Goal: Task Accomplishment & Management: Complete application form

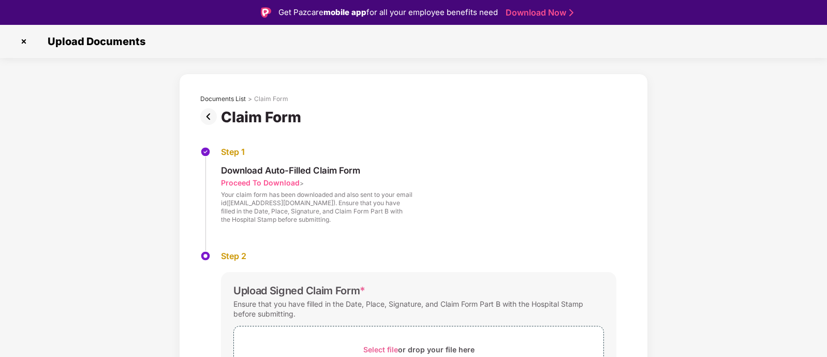
scroll to position [25, 0]
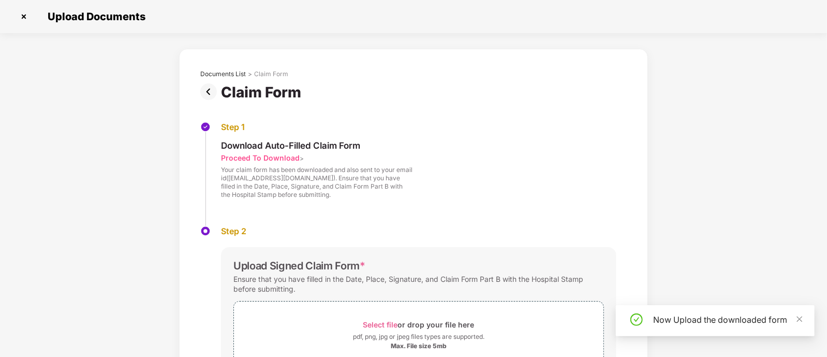
scroll to position [25, 0]
click at [362, 327] on div "Select file or drop your file here" at bounding box center [419, 324] width 370 height 14
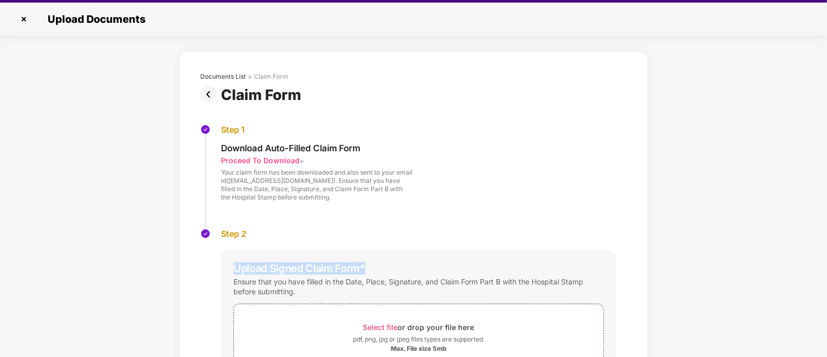
drag, startPoint x: 826, startPoint y: 234, endPoint x: 826, endPoint y: 269, distance: 35.2
click at [826, 269] on div "Documents List > Claim Form Claim Form Step 1 Download Auto-Filled Claim Form P…" at bounding box center [413, 282] width 827 height 463
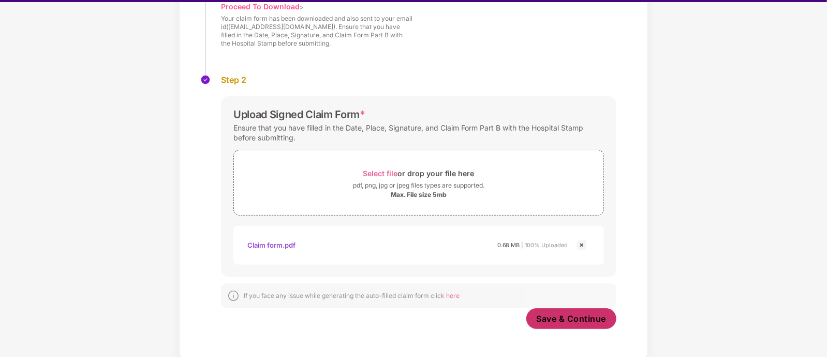
click at [555, 314] on span "Save & Continue" at bounding box center [572, 318] width 70 height 11
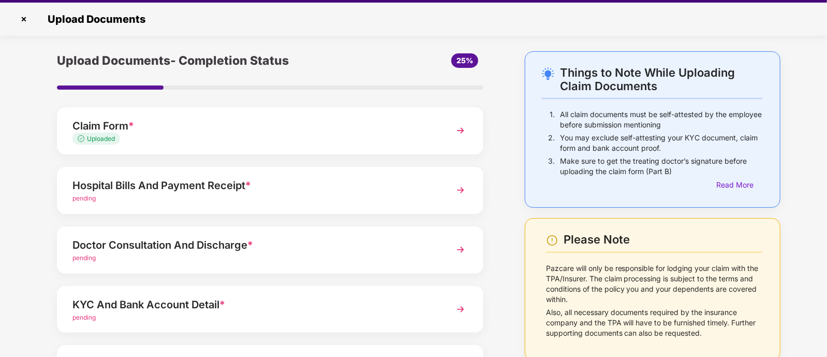
click at [322, 198] on div "pending" at bounding box center [253, 199] width 362 height 10
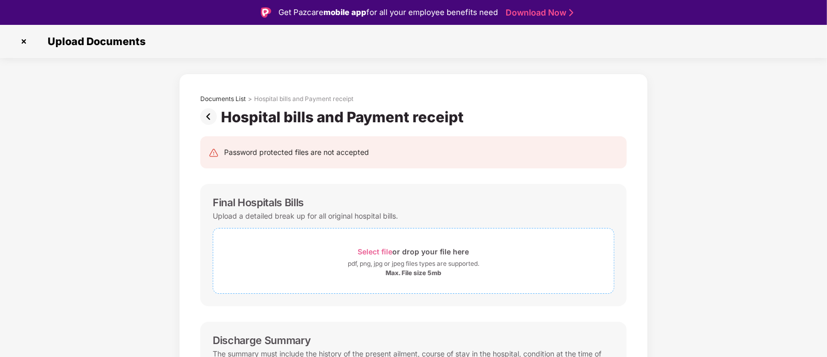
click at [385, 254] on span "Select file" at bounding box center [375, 251] width 35 height 9
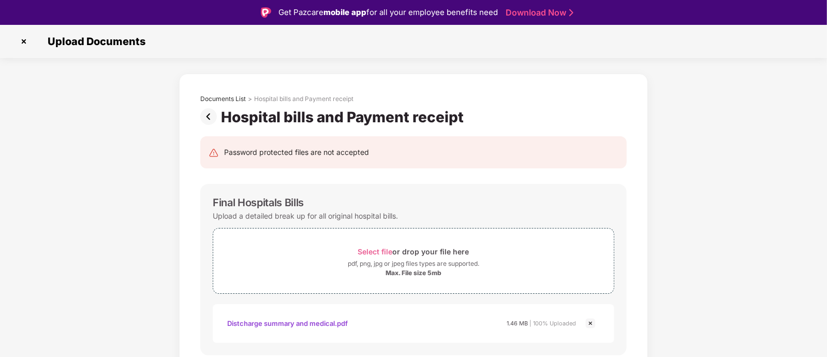
scroll to position [25, 0]
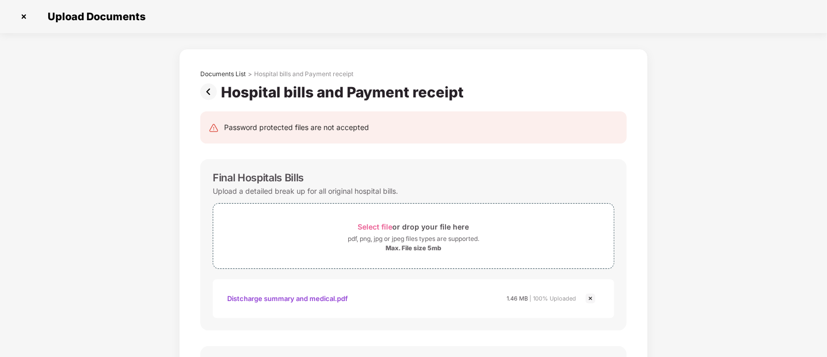
click at [740, 205] on div "Documents List > Hospital bills and Payment receipt Hospital bills and Payment …" at bounding box center [413, 364] width 827 height 630
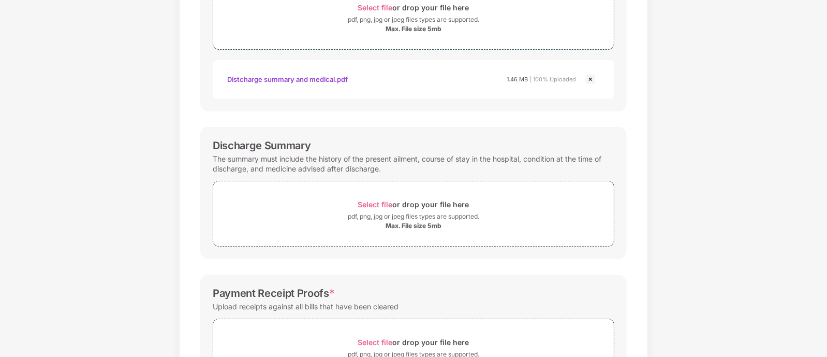
scroll to position [228, 0]
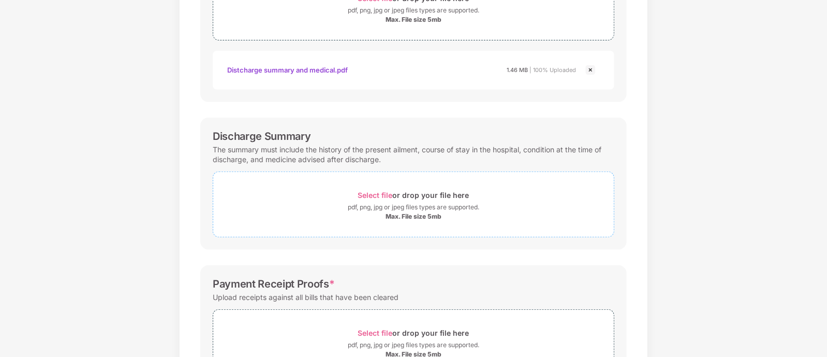
click at [429, 206] on div "pdf, png, jpg or jpeg files types are supported." at bounding box center [414, 207] width 132 height 10
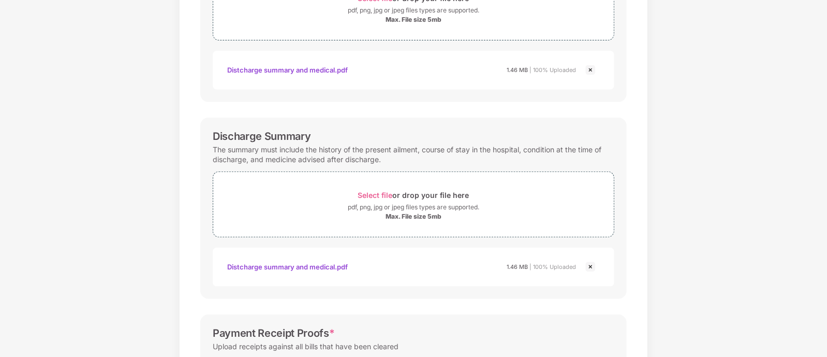
scroll to position [370, 0]
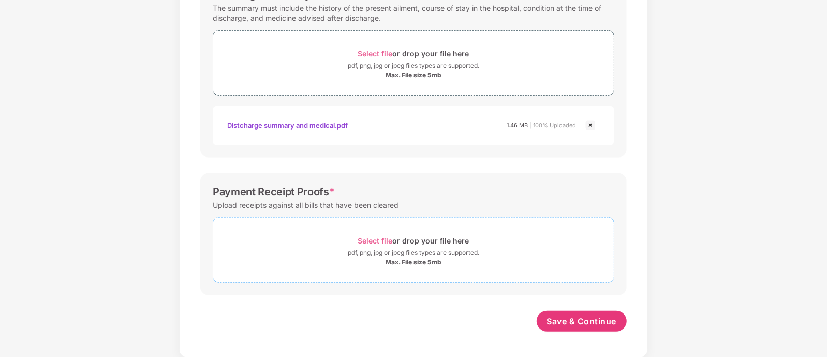
click at [405, 242] on div "Select file or drop your file here" at bounding box center [413, 241] width 111 height 14
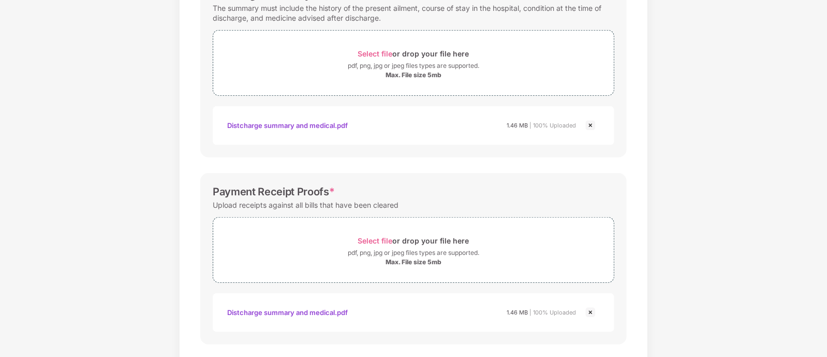
click at [659, 224] on div "Documents List > Hospital bills and Payment receipt Hospital bills and Payment …" at bounding box center [413, 43] width 827 height 728
drag, startPoint x: 826, startPoint y: 267, endPoint x: 828, endPoint y: 338, distance: 71.0
click at [827, 332] on html "Get Pazcare mobile app for all your employee benefits need Download Now Upload …" at bounding box center [413, 153] width 827 height 357
click at [709, 310] on div "Documents List > Hospital bills and Payment receipt Hospital bills and Payment …" at bounding box center [413, 43] width 827 height 728
click at [826, 342] on div "Documents List > Hospital bills and Payment receipt Hospital bills and Payment …" at bounding box center [413, 43] width 827 height 728
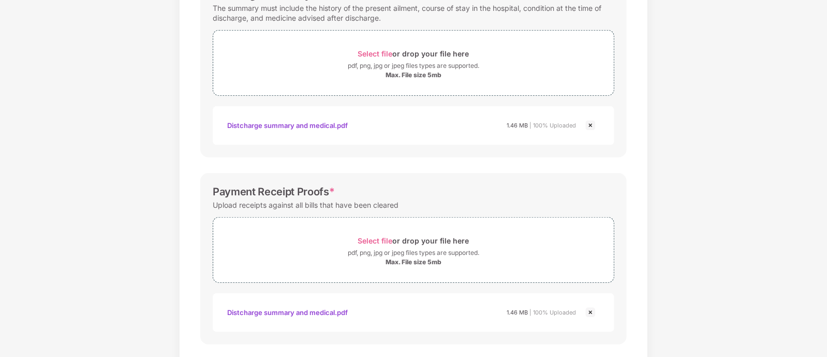
scroll to position [419, 0]
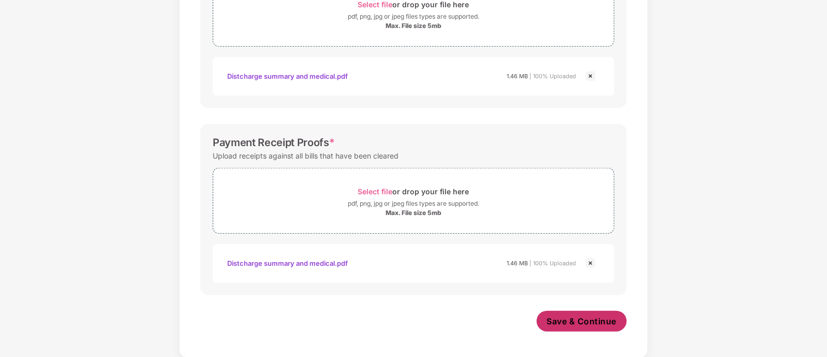
click at [588, 325] on span "Save & Continue" at bounding box center [582, 320] width 70 height 11
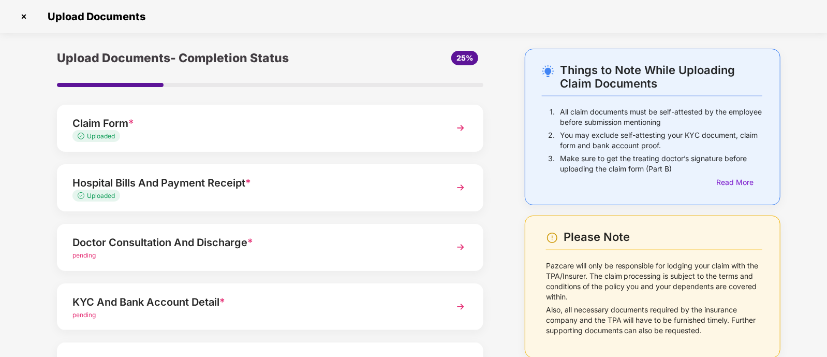
click at [299, 245] on div "Doctor Consultation And Discharge *" at bounding box center [253, 242] width 362 height 17
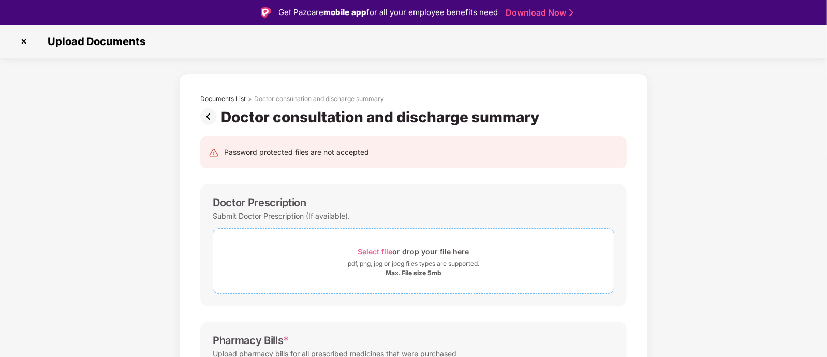
click at [394, 253] on div "Select file or drop your file here" at bounding box center [413, 251] width 111 height 14
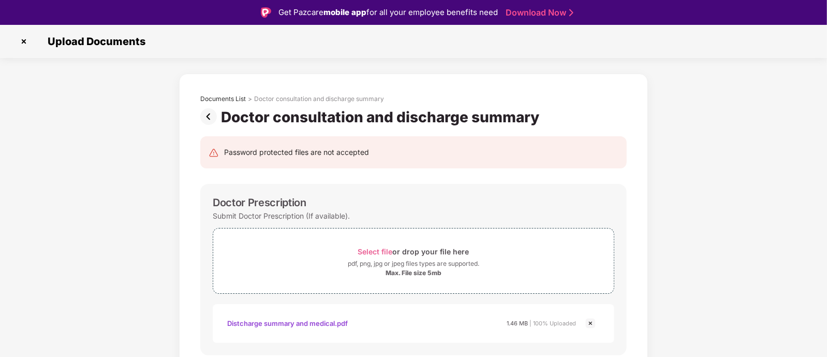
scroll to position [25, 0]
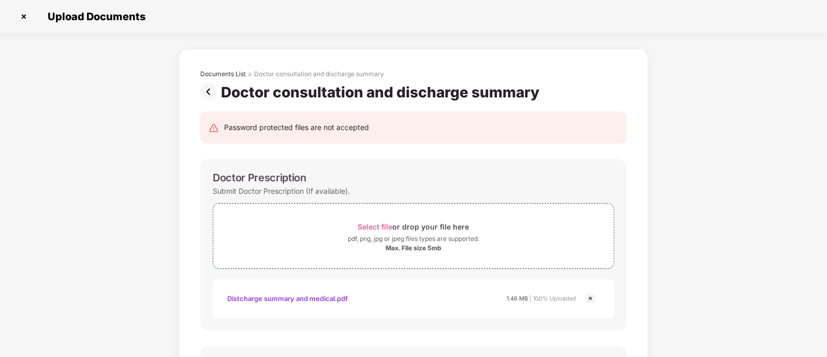
click at [710, 199] on div "Documents List > Doctor consultation and discharge summary Doctor consultation …" at bounding box center [413, 364] width 827 height 630
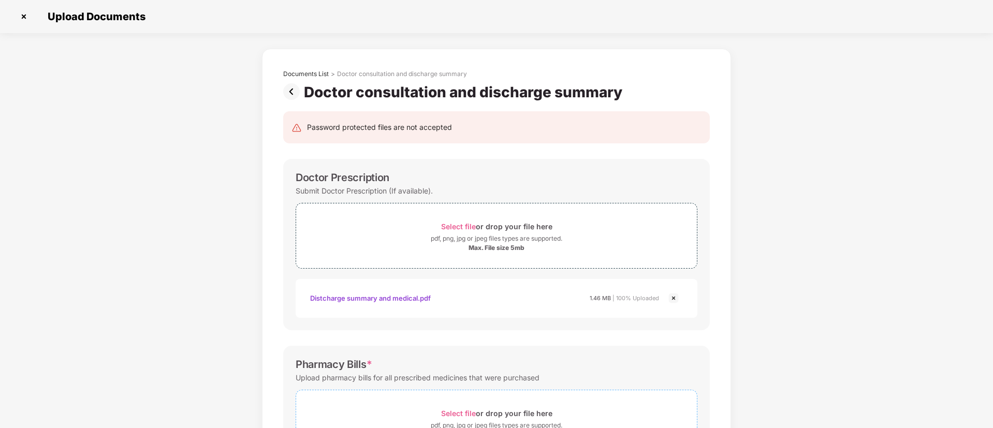
click at [473, 356] on div "Select file or drop your file here" at bounding box center [496, 413] width 111 height 14
click at [827, 256] on div "Documents List > Doctor consultation and discharge summary Doctor consultation …" at bounding box center [496, 388] width 993 height 679
click at [827, 257] on div "Documents List > Doctor consultation and discharge summary Doctor consultation …" at bounding box center [496, 388] width 993 height 679
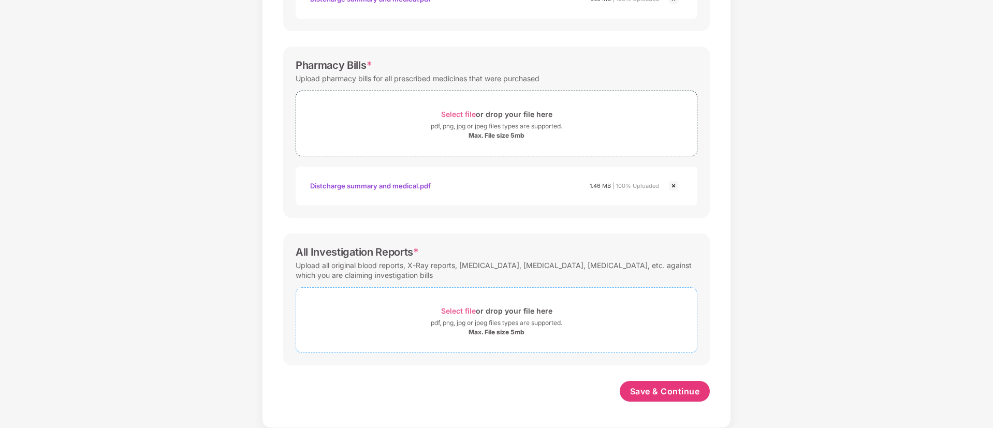
click at [492, 324] on div "pdf, png, jpg or jpeg files types are supported." at bounding box center [497, 323] width 132 height 10
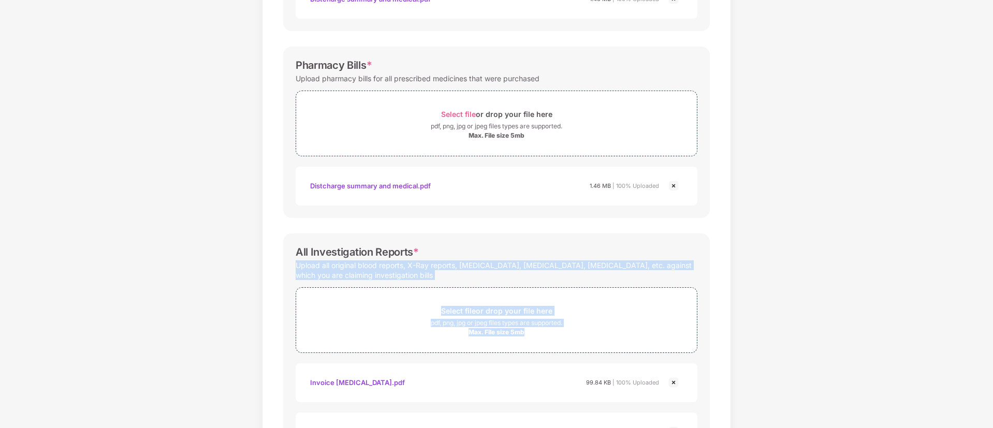
drag, startPoint x: 992, startPoint y: 234, endPoint x: 993, endPoint y: 323, distance: 88.5
click at [827, 323] on div "Upload Documents Documents List > Doctor consultation and discharge summary Doc…" at bounding box center [496, 214] width 993 height 428
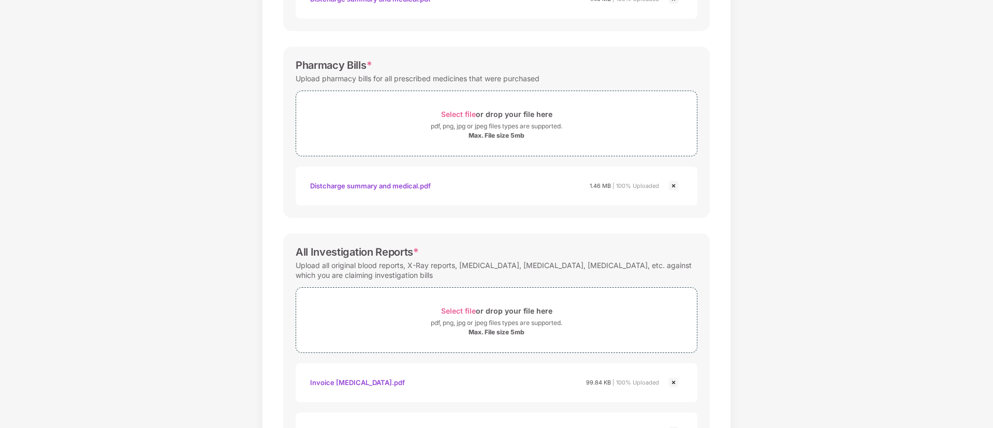
click at [827, 344] on div "Documents List > Doctor consultation and discharge summary Doctor consultation …" at bounding box center [496, 187] width 993 height 876
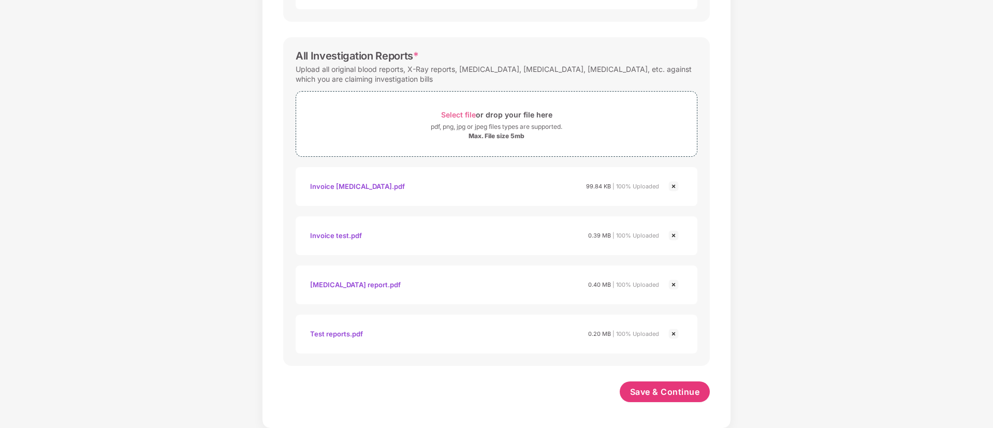
scroll to position [496, 0]
click at [683, 356] on span "Save & Continue" at bounding box center [665, 391] width 70 height 11
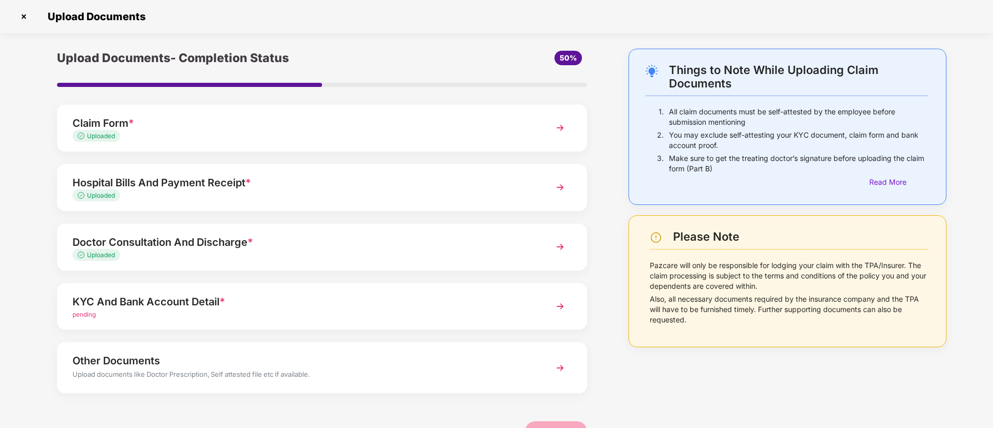
click at [301, 311] on div "pending" at bounding box center [300, 315] width 457 height 10
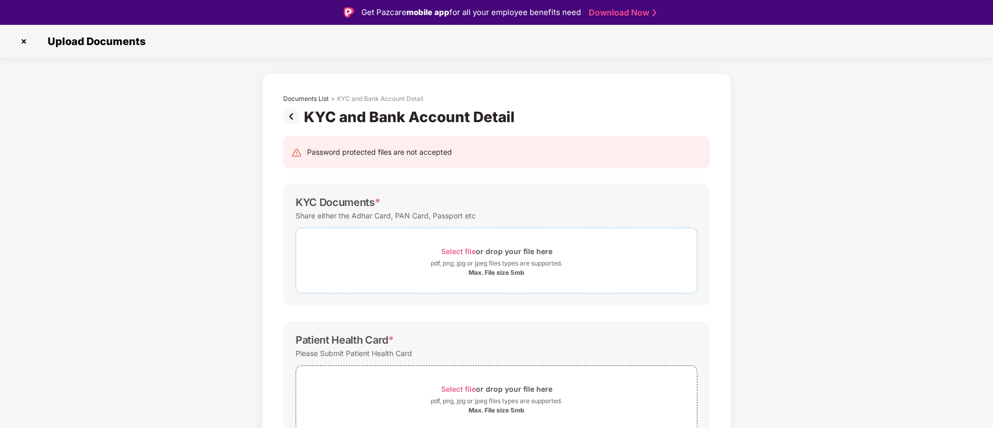
click at [476, 267] on div "pdf, png, jpg or jpeg files types are supported." at bounding box center [497, 263] width 132 height 10
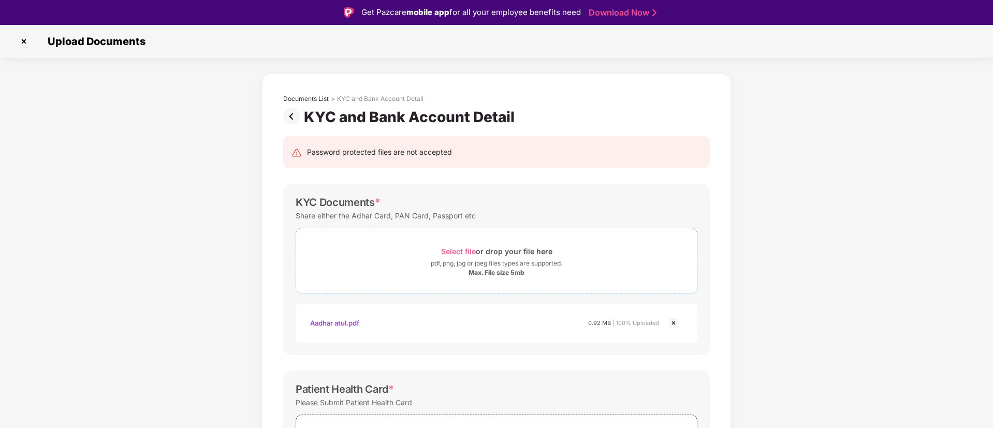
click at [455, 251] on span "Select file" at bounding box center [458, 251] width 35 height 9
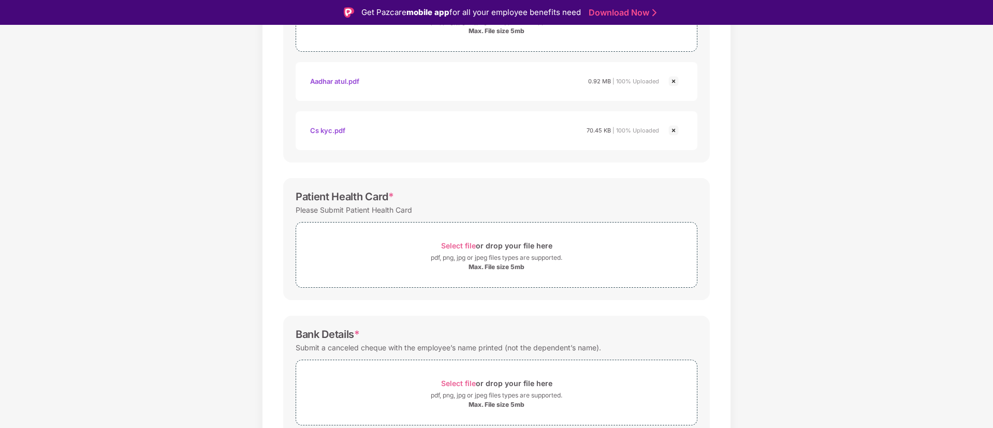
scroll to position [277, 0]
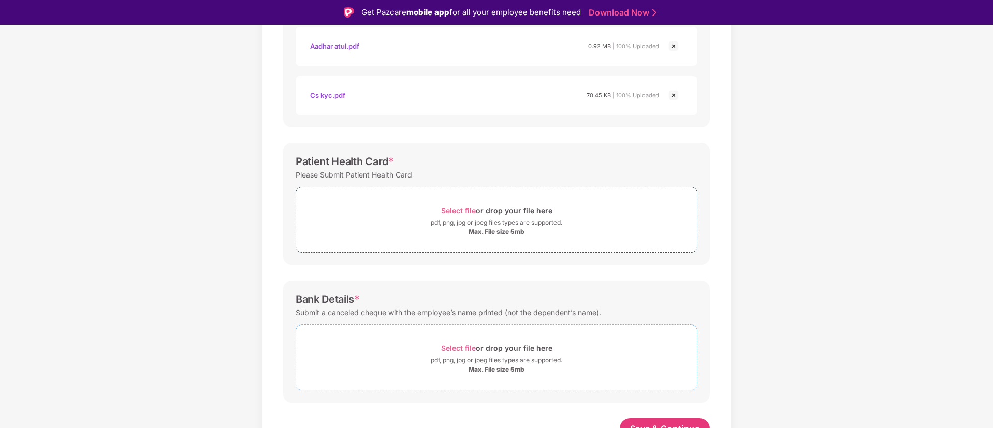
click at [455, 348] on span "Select file" at bounding box center [458, 348] width 35 height 9
click at [827, 208] on div "Documents List > KYC and Bank Account Detail KYC and Bank Account Detail Passwo…" at bounding box center [496, 156] width 993 height 718
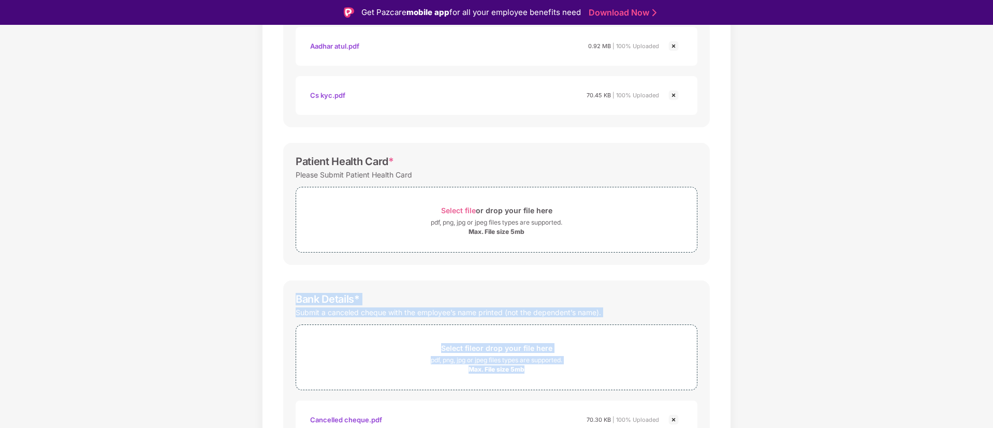
drag, startPoint x: 991, startPoint y: 261, endPoint x: 994, endPoint y: 346, distance: 85.5
click at [827, 346] on html "Get Pazcare mobile app for all your employee benefits need Download Now Upload …" at bounding box center [496, 214] width 993 height 428
click at [827, 313] on div "Documents List > KYC and Bank Account Detail KYC and Bank Account Detail Passwo…" at bounding box center [496, 156] width 993 height 718
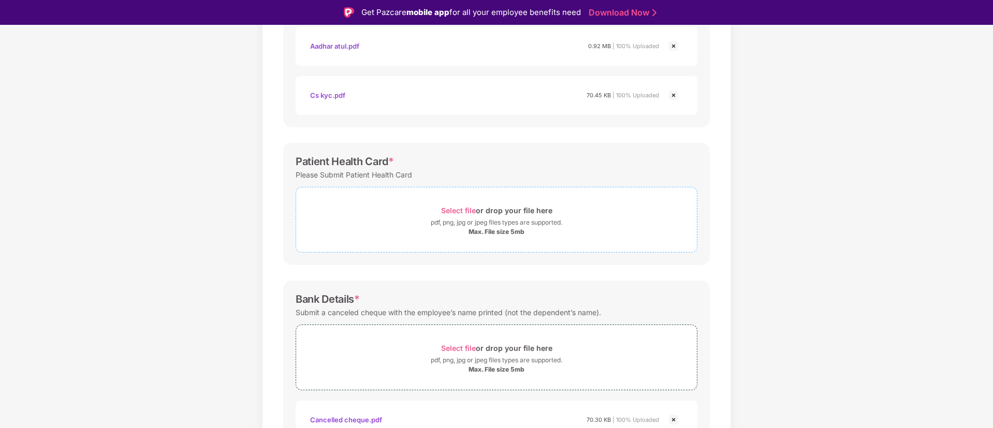
click at [465, 208] on span "Select file" at bounding box center [458, 210] width 35 height 9
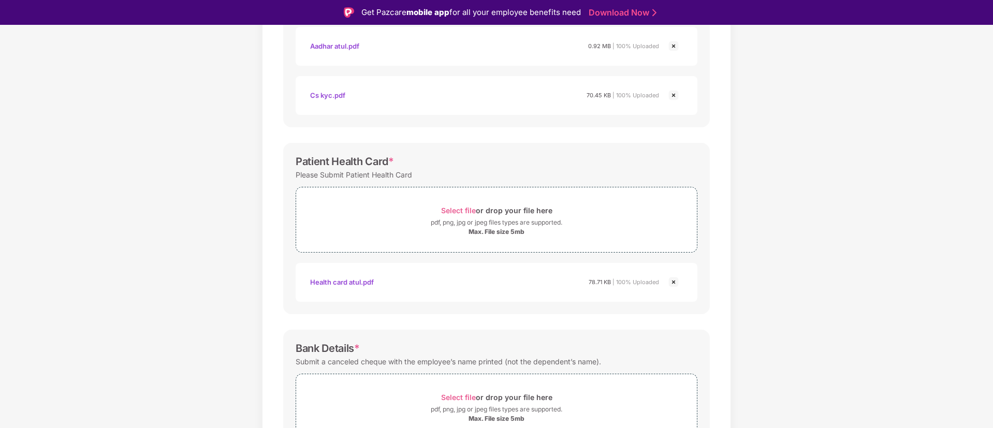
scroll to position [25, 0]
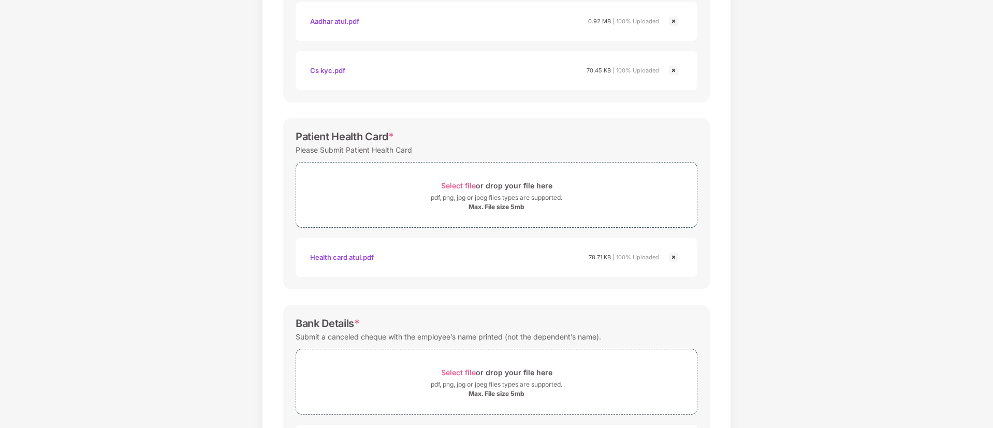
click at [827, 292] on div "Documents List > KYC and Bank Account Detail KYC and Bank Account Detail Passwo…" at bounding box center [496, 155] width 993 height 767
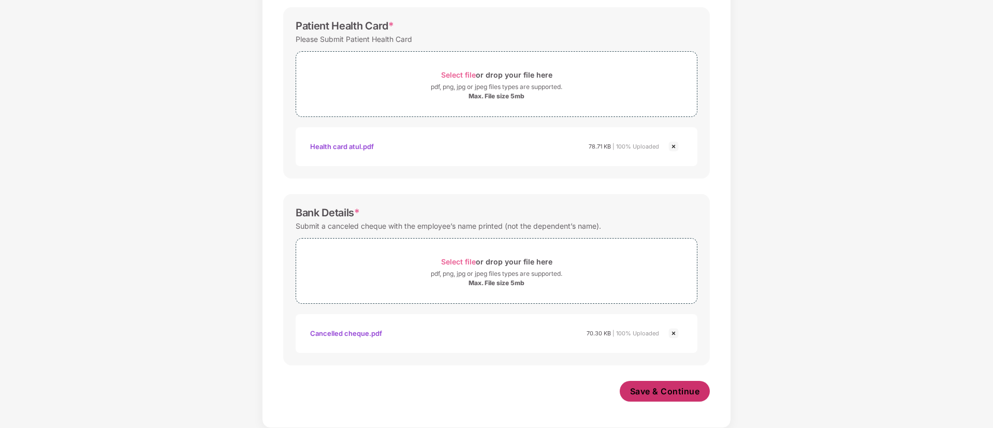
click at [682, 356] on span "Save & Continue" at bounding box center [665, 391] width 70 height 11
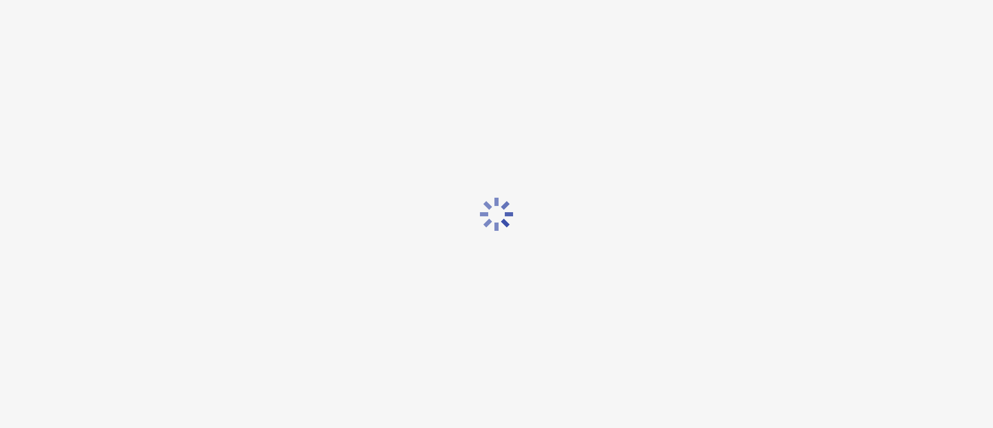
scroll to position [0, 0]
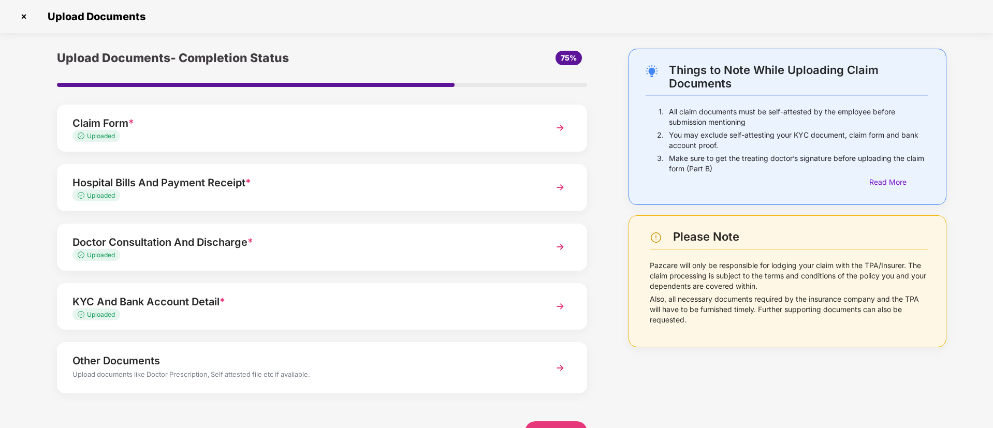
click at [534, 356] on div "Other Documents Upload documents like Doctor Prescription, Self attested file e…" at bounding box center [322, 367] width 530 height 51
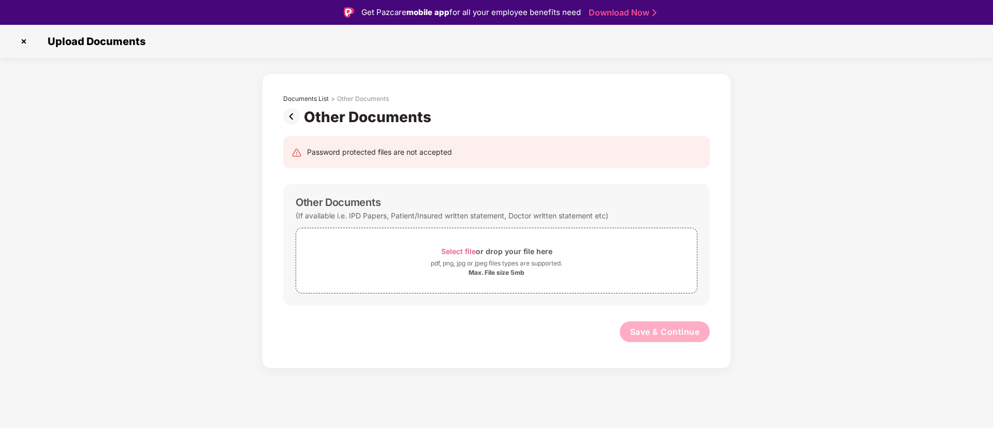
click at [501, 303] on div "Other Documents (If available i.e. IPD Papers, Patient/Insured written statemen…" at bounding box center [496, 245] width 427 height 122
click at [447, 245] on div "Select file or drop your file here" at bounding box center [496, 251] width 111 height 14
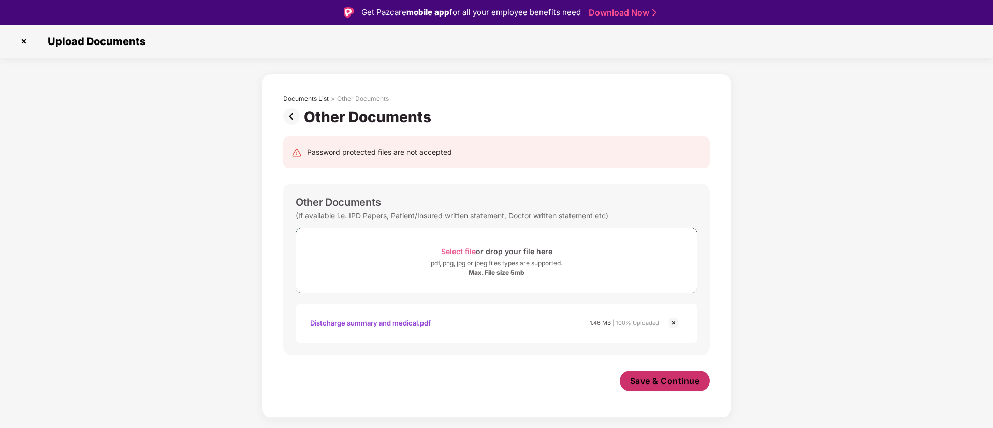
click at [664, 356] on span "Save & Continue" at bounding box center [665, 380] width 70 height 11
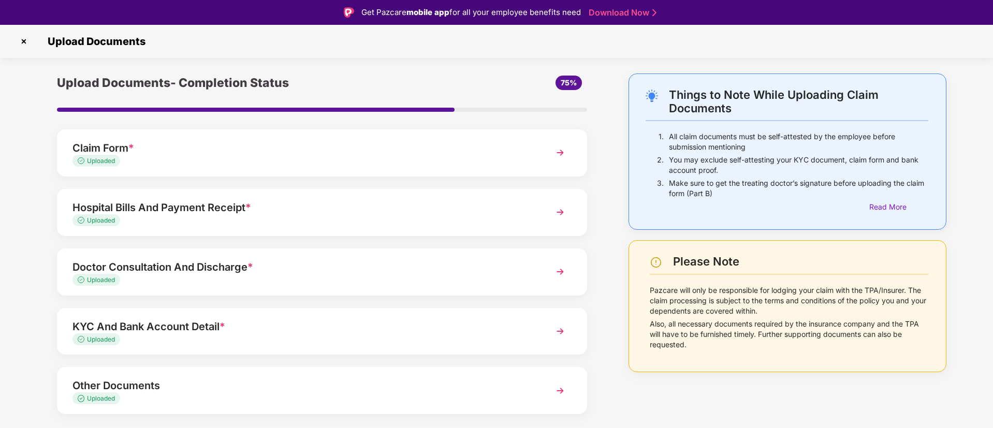
click at [827, 161] on div "Things to Note While Uploading Claim Documents 1. All claim documents must be s…" at bounding box center [496, 276] width 993 height 405
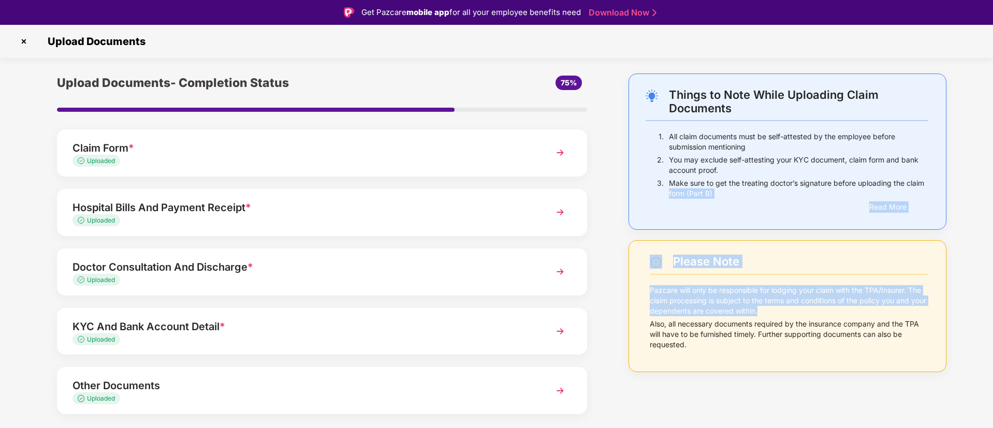
drag, startPoint x: 992, startPoint y: 187, endPoint x: 994, endPoint y: 318, distance: 131.5
click at [827, 318] on html "Get Pazcare mobile app for all your employee benefits need Download Now Upload …" at bounding box center [496, 214] width 993 height 428
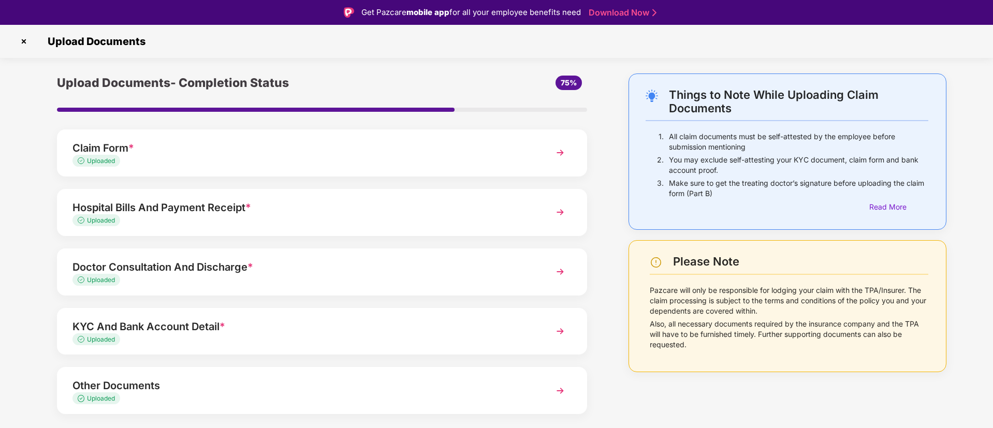
click at [827, 356] on div "Things to Note While Uploading Claim Documents 1. All claim documents must be s…" at bounding box center [787, 276] width 349 height 405
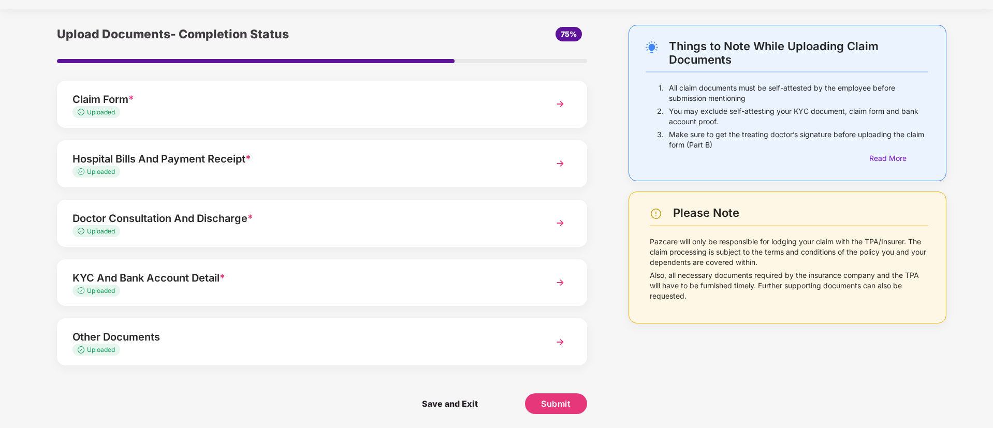
scroll to position [25, 0]
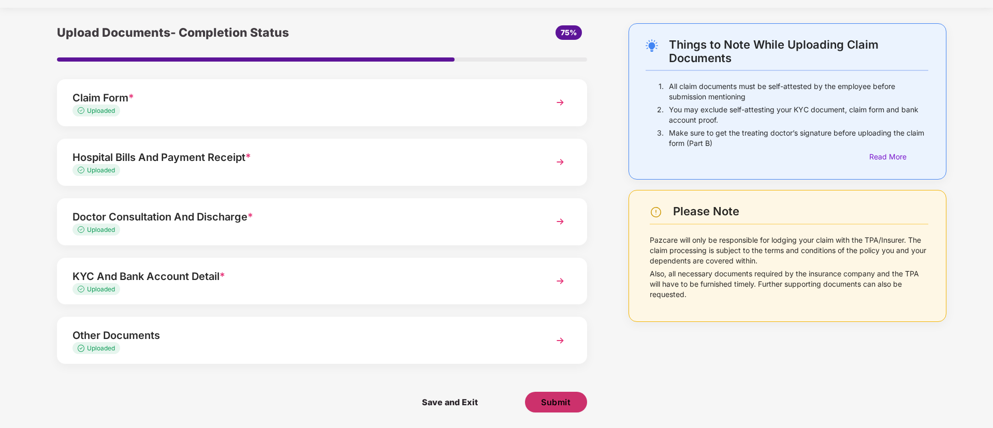
click at [548, 356] on span "Submit" at bounding box center [556, 402] width 30 height 11
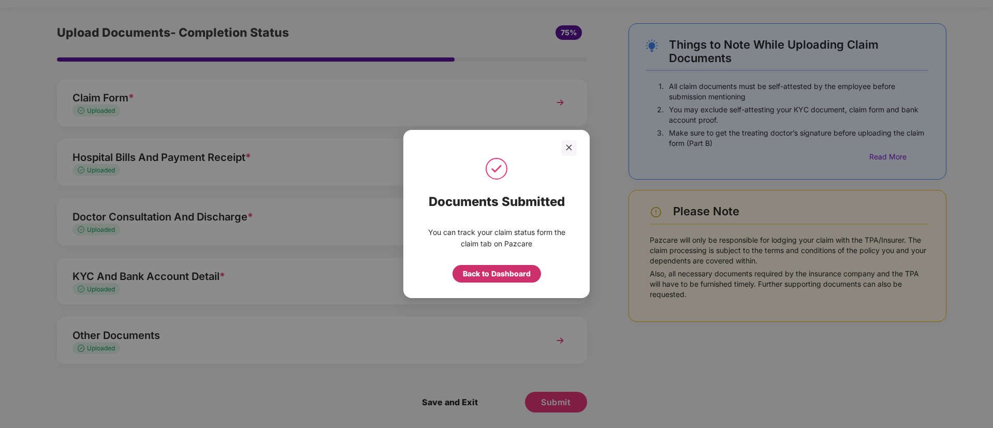
click at [503, 271] on div "Back to Dashboard" at bounding box center [497, 273] width 68 height 11
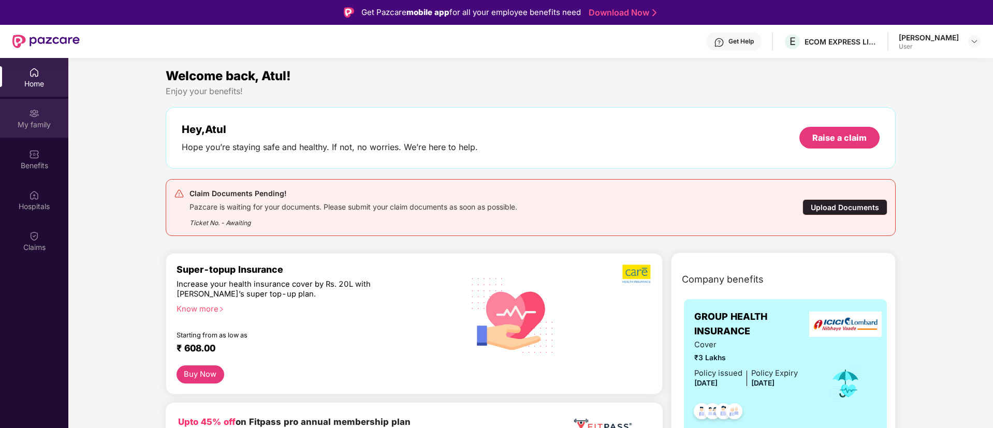
click at [19, 130] on div "My family" at bounding box center [34, 118] width 68 height 39
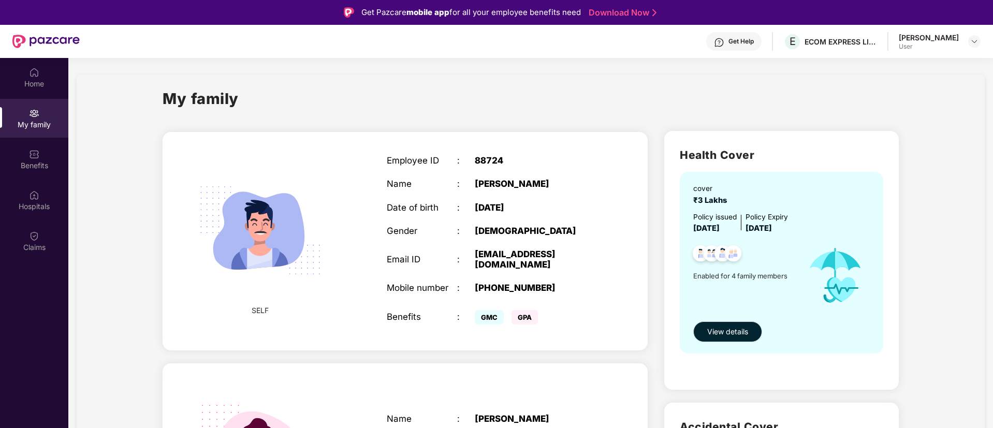
drag, startPoint x: 991, startPoint y: 116, endPoint x: 640, endPoint y: 118, distance: 350.0
click at [500, 88] on div "My family" at bounding box center [531, 105] width 736 height 36
click at [38, 80] on div "Home" at bounding box center [34, 84] width 68 height 10
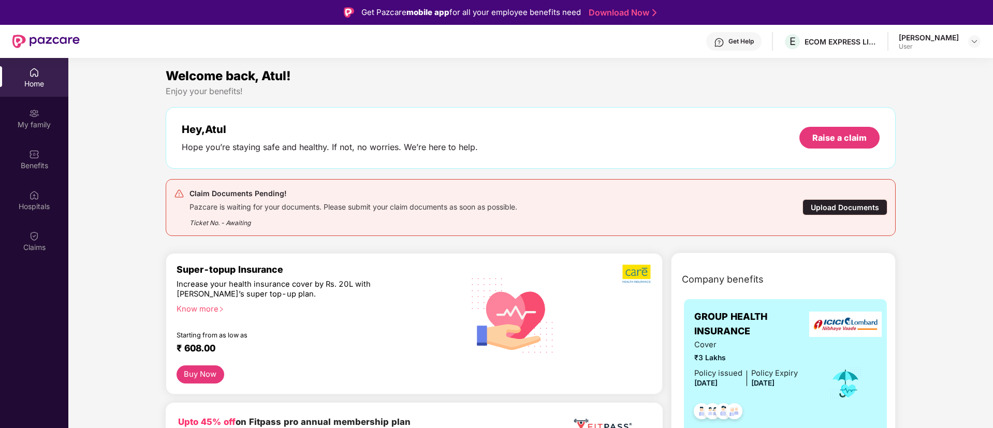
click at [966, 44] on div "Atul Gupta User" at bounding box center [940, 42] width 82 height 18
click at [972, 38] on img at bounding box center [974, 41] width 8 height 8
click at [37, 159] on div "Benefits" at bounding box center [34, 159] width 68 height 39
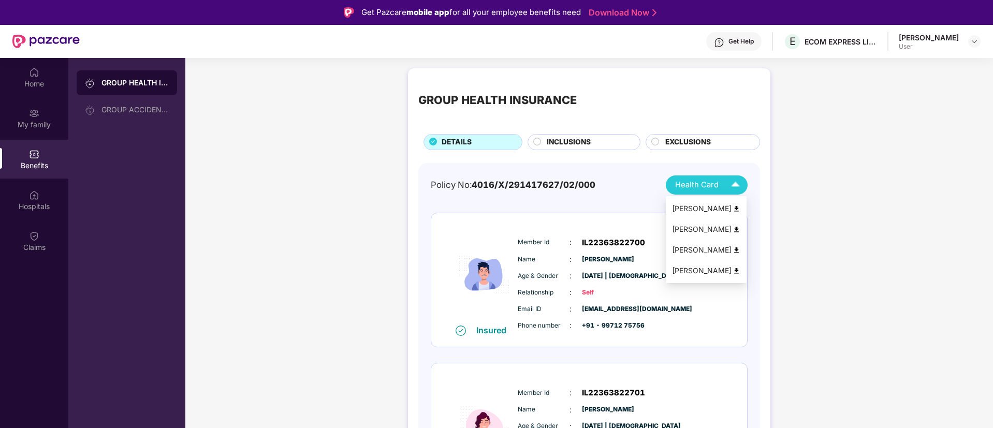
click at [738, 209] on img at bounding box center [737, 209] width 8 height 8
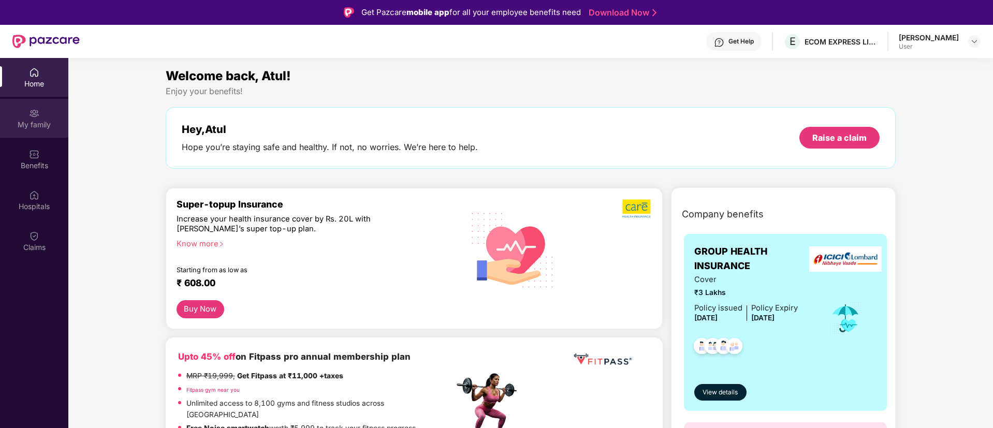
click at [30, 126] on div "My family" at bounding box center [34, 125] width 68 height 10
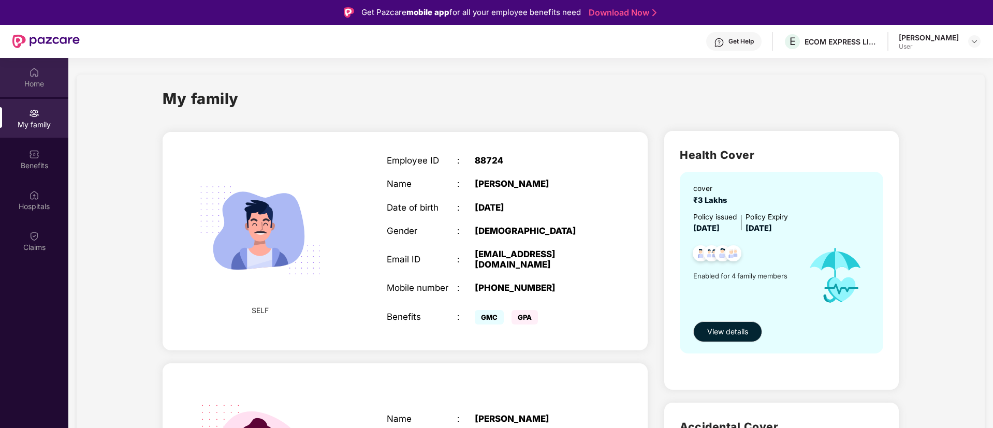
click at [36, 75] on img at bounding box center [34, 72] width 10 height 10
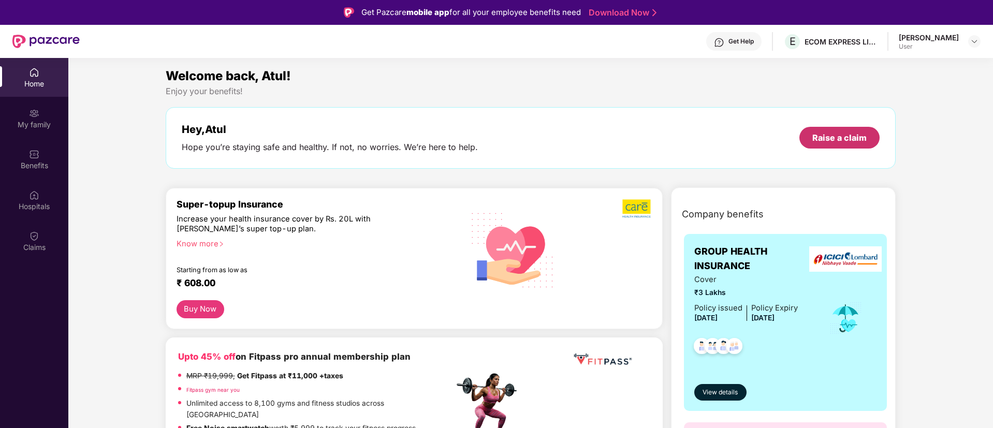
click at [847, 136] on div "Raise a claim" at bounding box center [839, 137] width 54 height 11
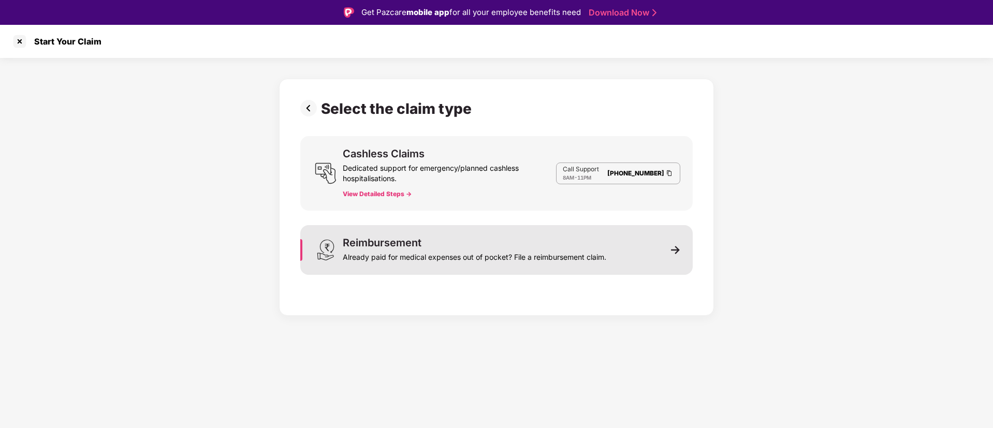
click at [523, 246] on div "Reimbursement Already paid for medical expenses out of pocket? File a reimburse…" at bounding box center [475, 250] width 264 height 25
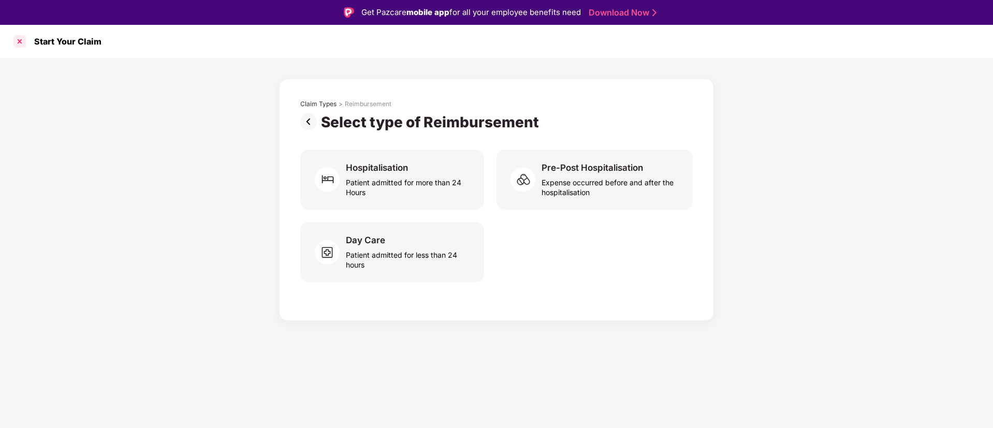
click at [20, 36] on div at bounding box center [19, 41] width 17 height 17
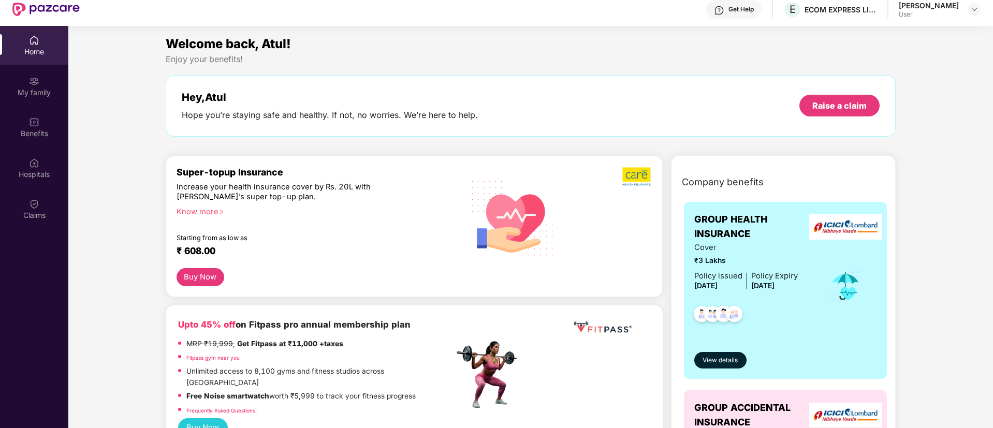
scroll to position [58, 0]
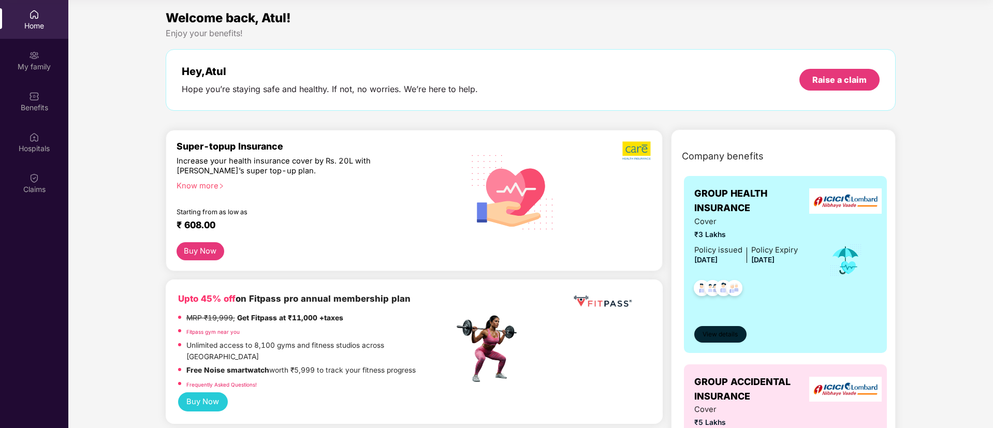
click at [723, 330] on span "View details" at bounding box center [720, 335] width 35 height 10
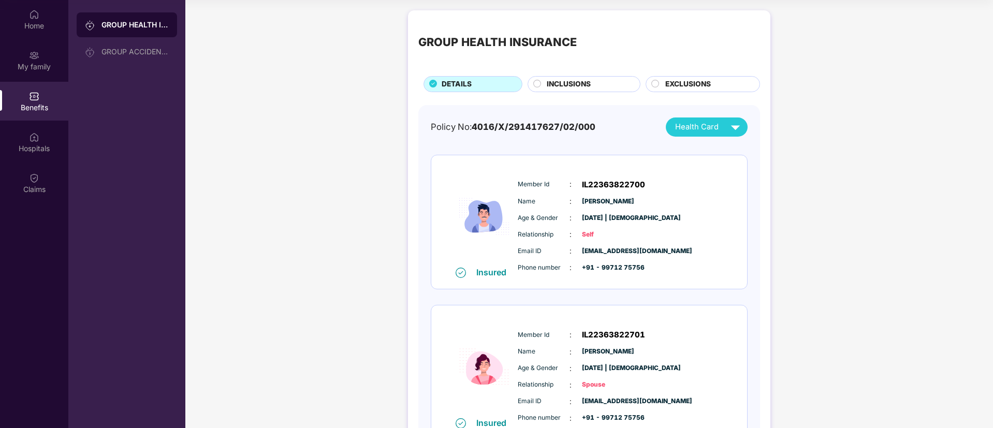
click at [594, 83] on div "INCLUSIONS" at bounding box center [588, 85] width 93 height 13
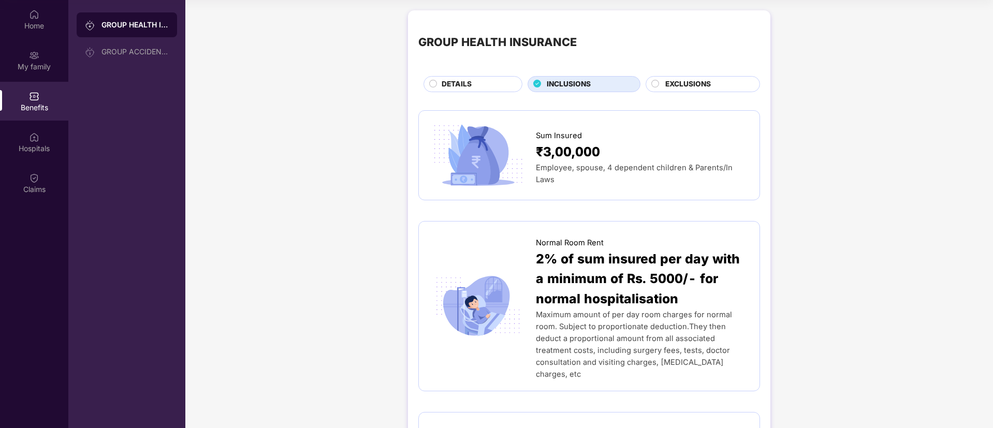
click at [704, 77] on div "EXCLUSIONS" at bounding box center [703, 84] width 114 height 16
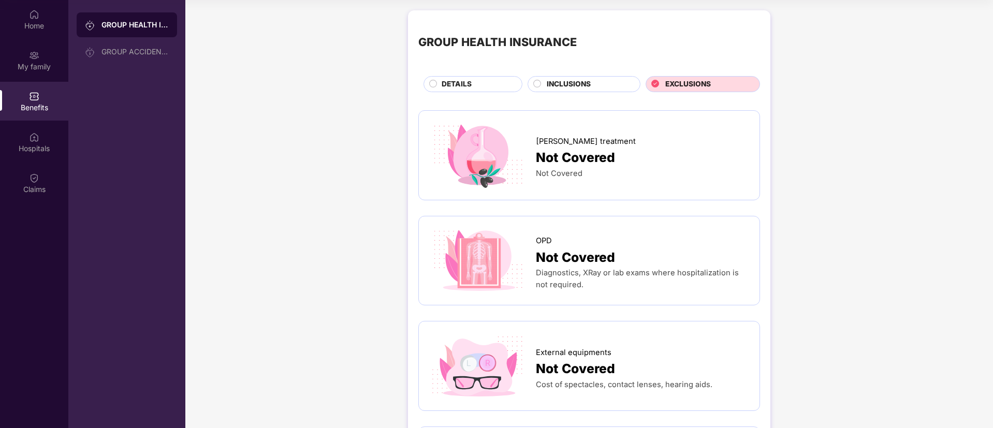
click at [473, 83] on div "DETAILS" at bounding box center [476, 85] width 80 height 13
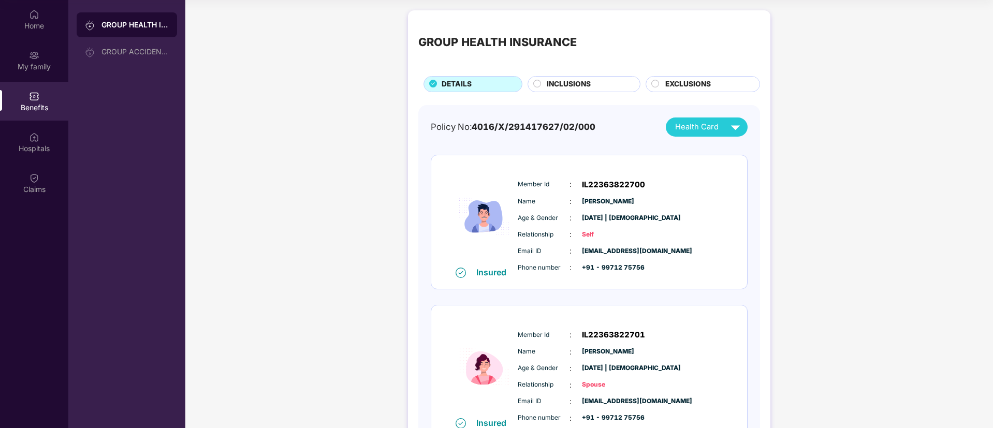
click at [681, 82] on span "EXCLUSIONS" at bounding box center [688, 84] width 46 height 11
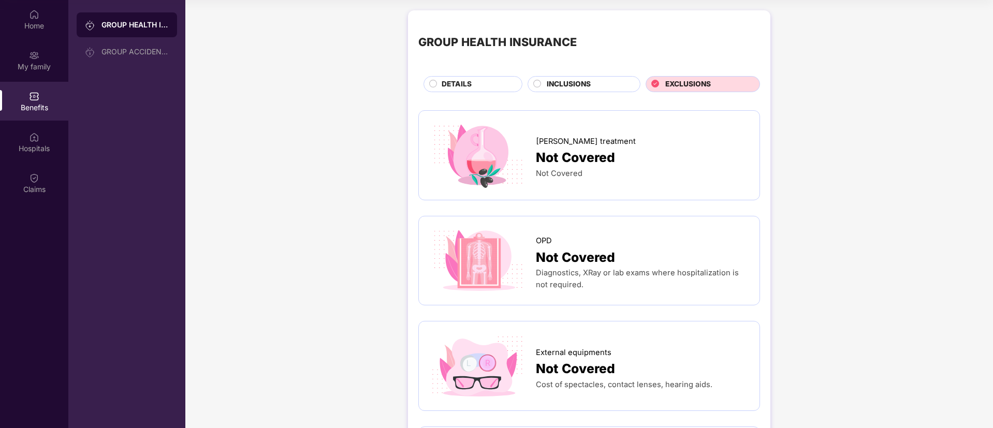
click at [463, 82] on span "DETAILS" at bounding box center [457, 84] width 30 height 11
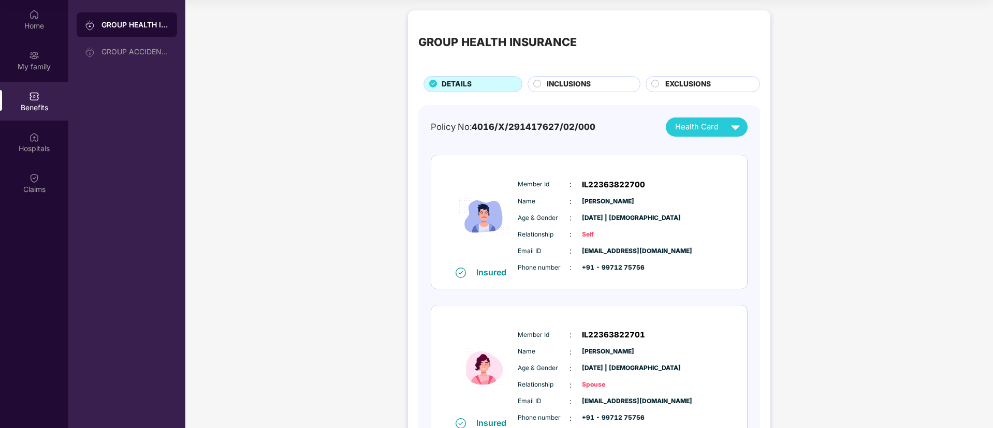
click at [289, 205] on div "GROUP HEALTH INSURANCE DETAILS INCLUSIONS EXCLUSIONS Policy No: 4016/X/29141762…" at bounding box center [589, 405] width 808 height 800
